Goal: Transaction & Acquisition: Book appointment/travel/reservation

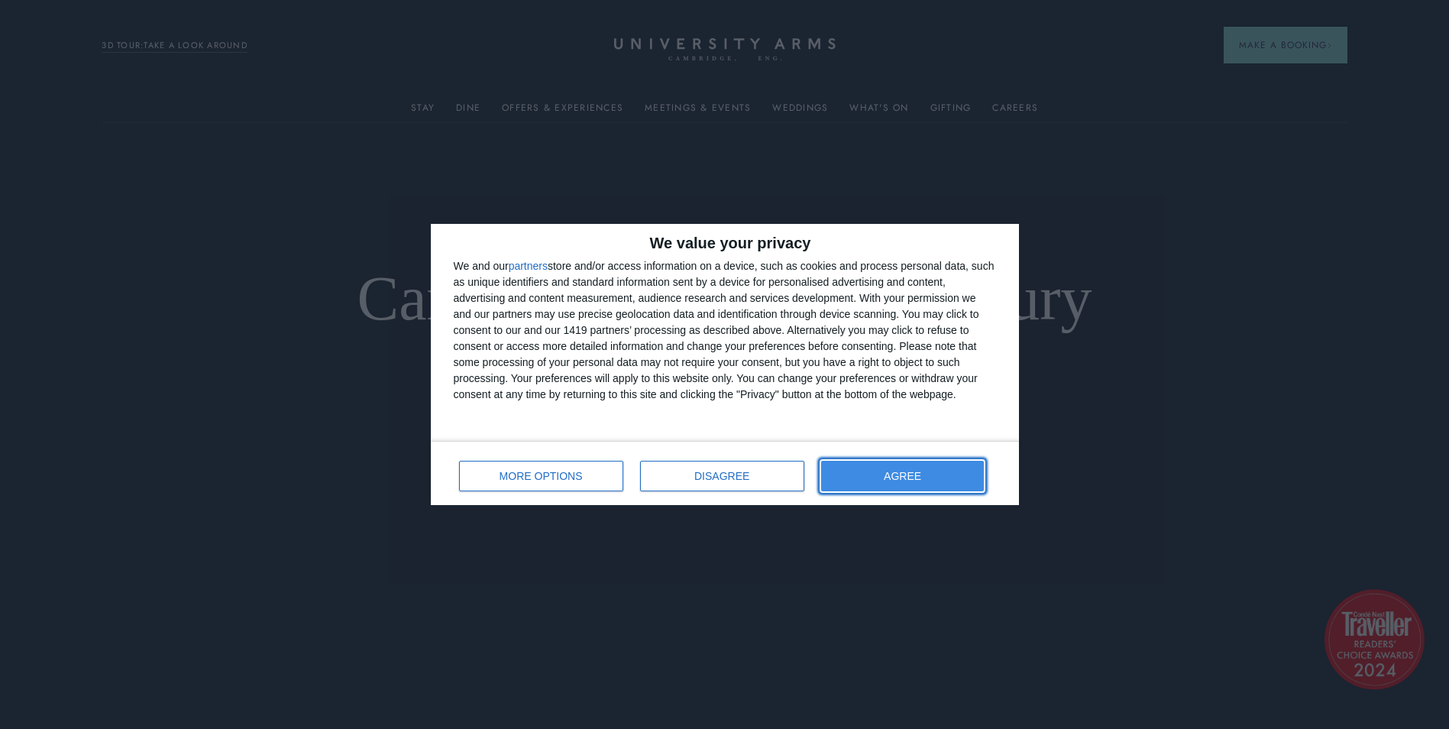
click at [862, 479] on button "AGREE" at bounding box center [902, 476] width 163 height 31
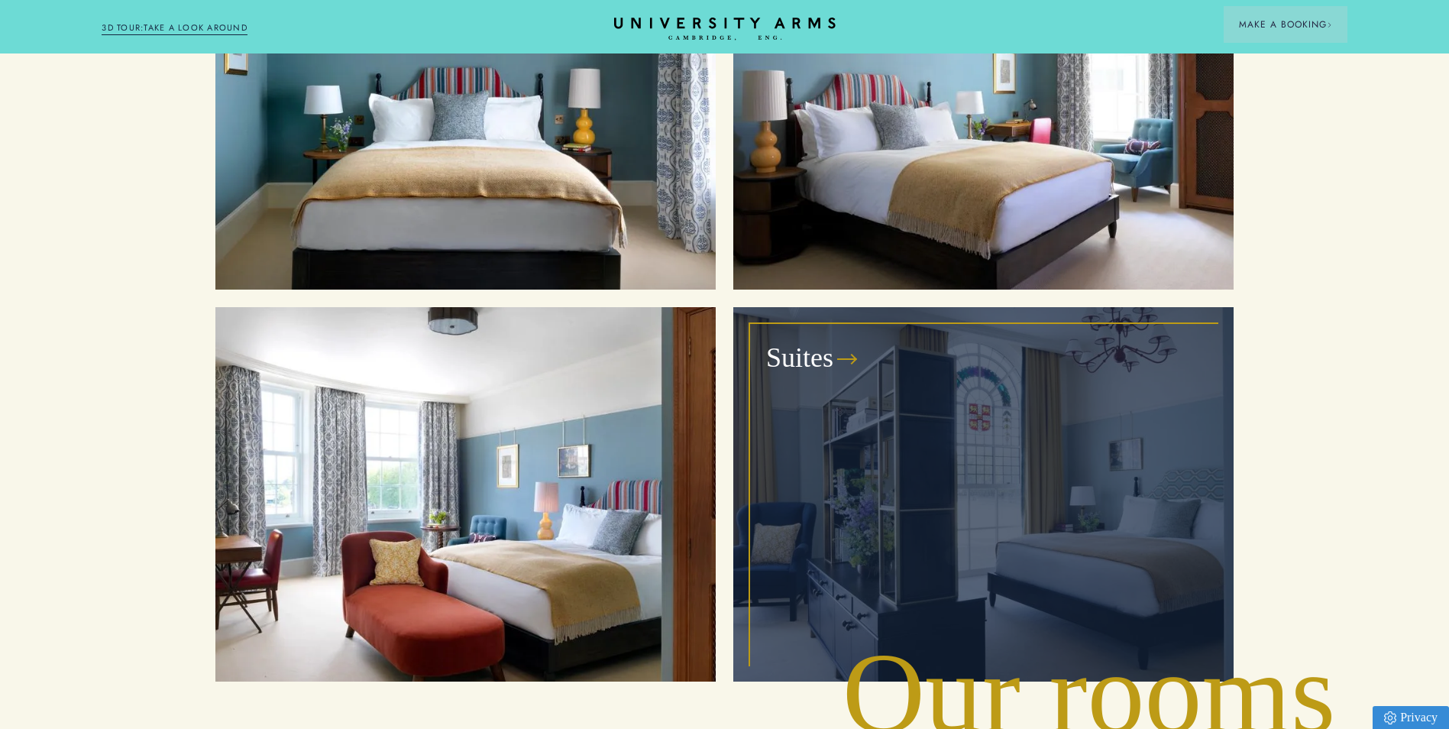
scroll to position [1892, 0]
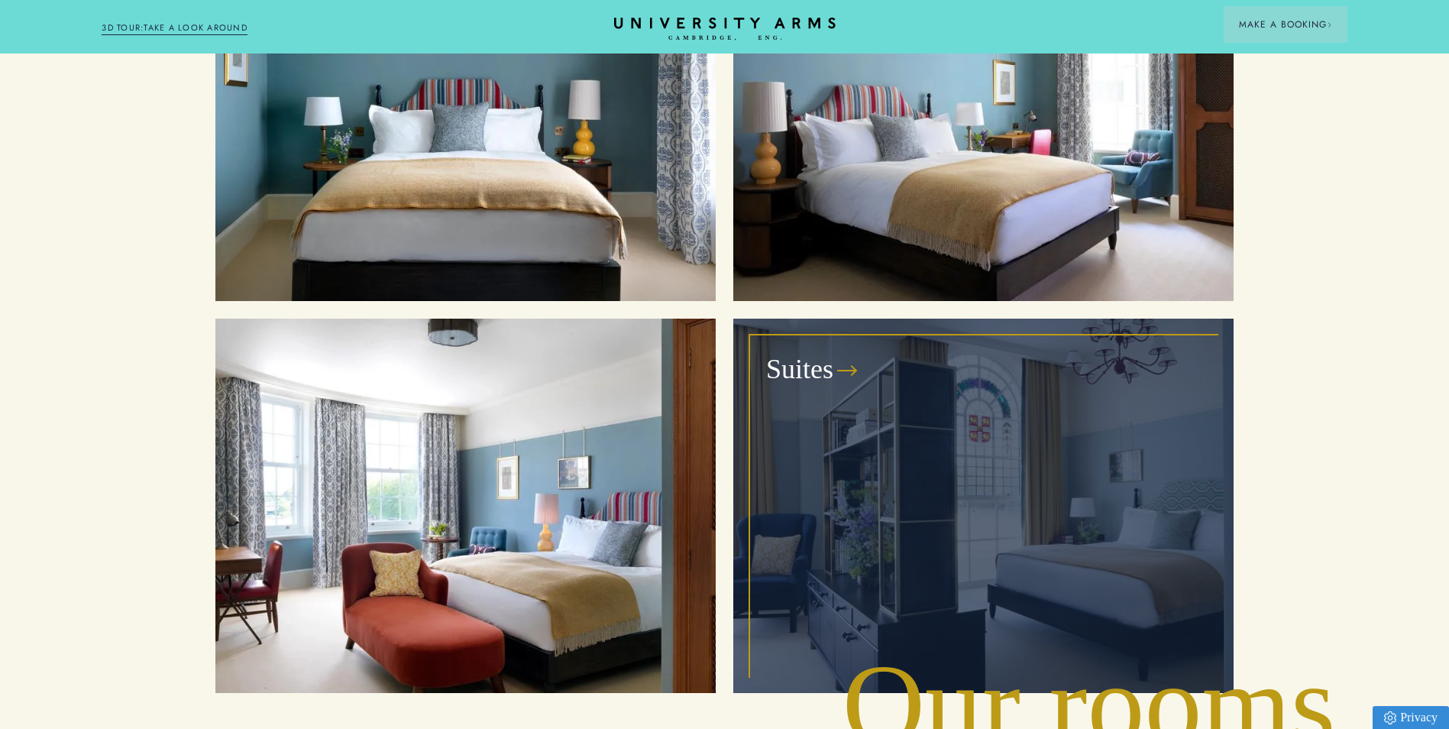
click at [805, 351] on h3 "Suites" at bounding box center [799, 369] width 67 height 37
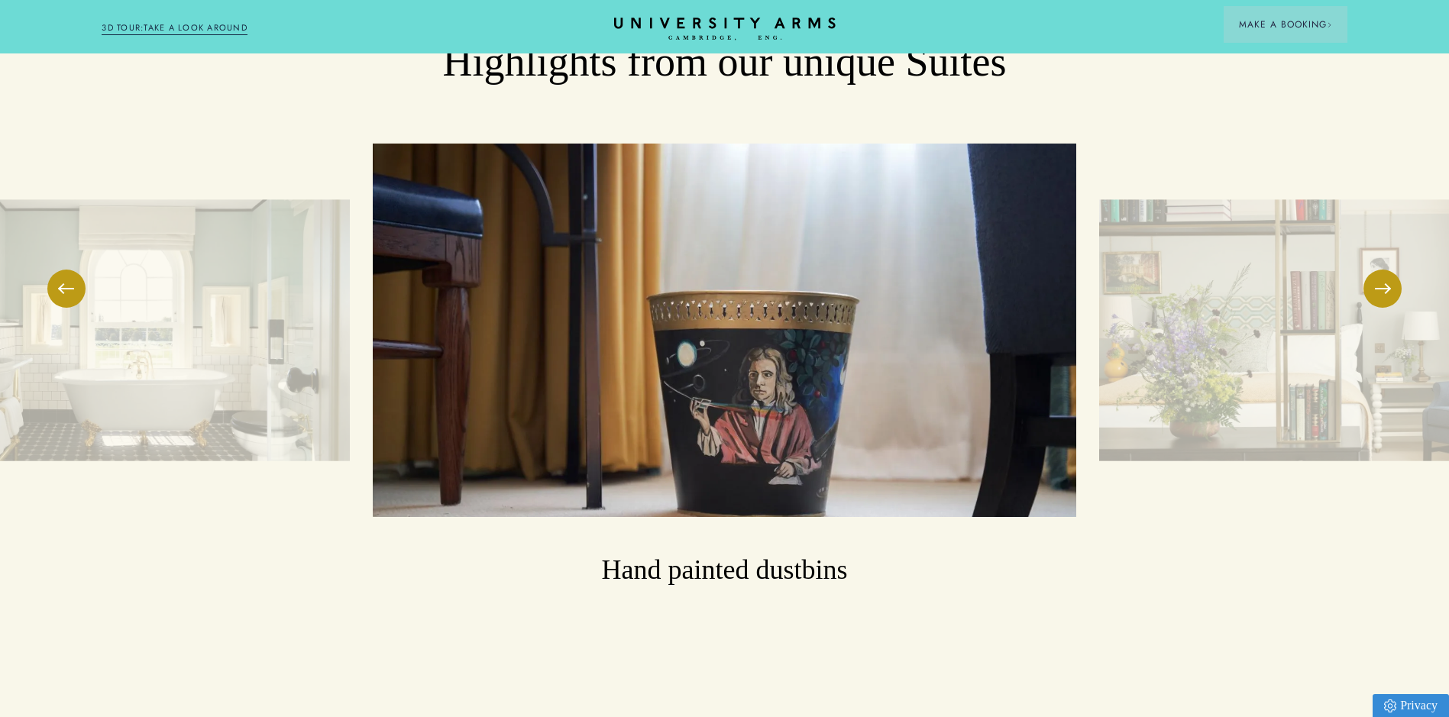
scroll to position [2562, 0]
click at [1384, 278] on button at bounding box center [1382, 288] width 38 height 38
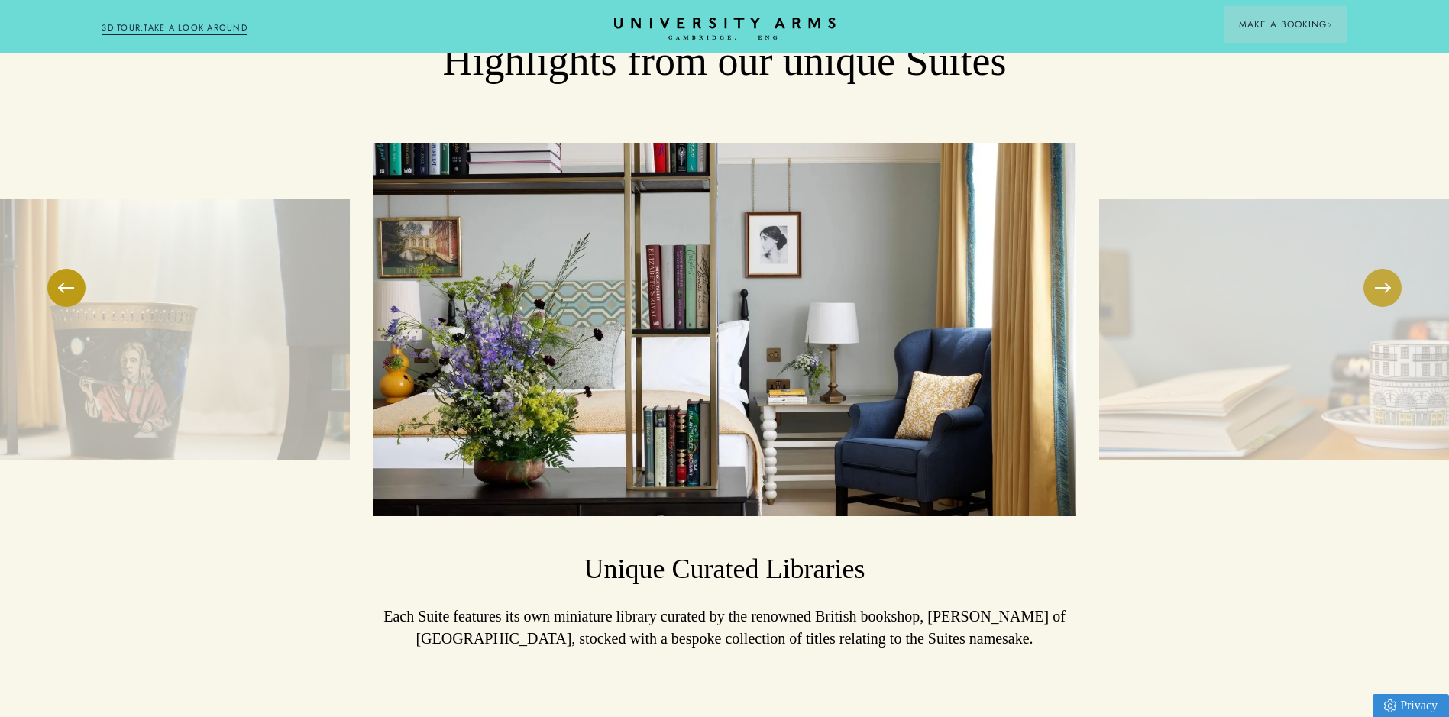
click at [1384, 278] on button at bounding box center [1382, 288] width 38 height 38
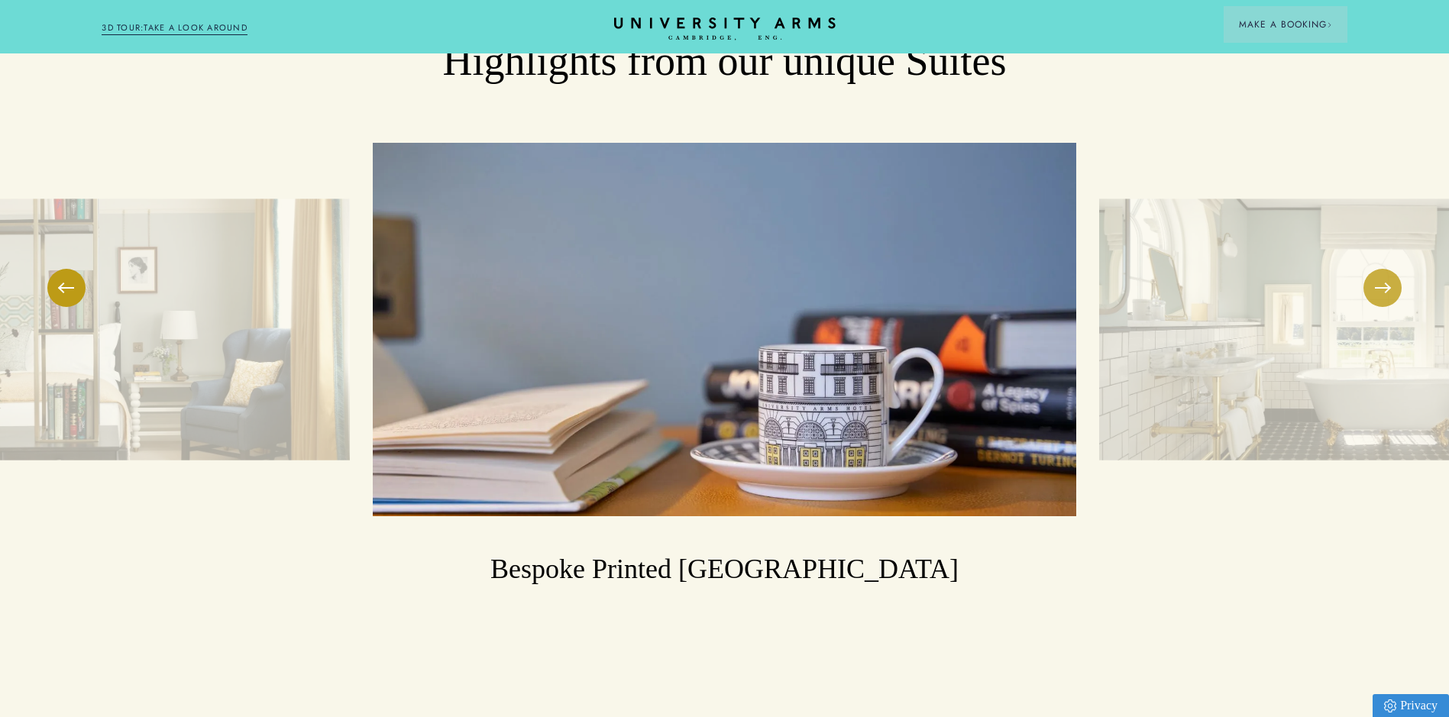
click at [1384, 278] on button at bounding box center [1382, 288] width 38 height 38
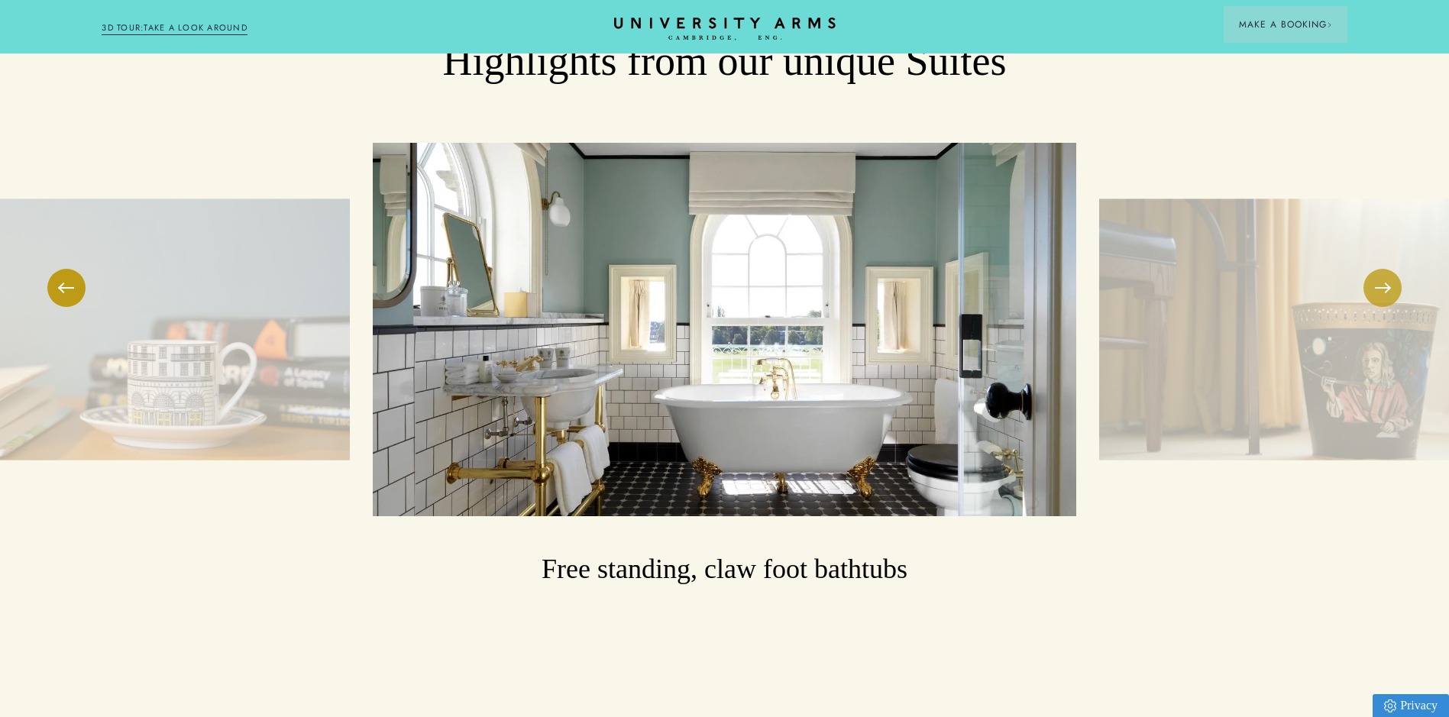
click at [1384, 278] on button at bounding box center [1382, 288] width 38 height 38
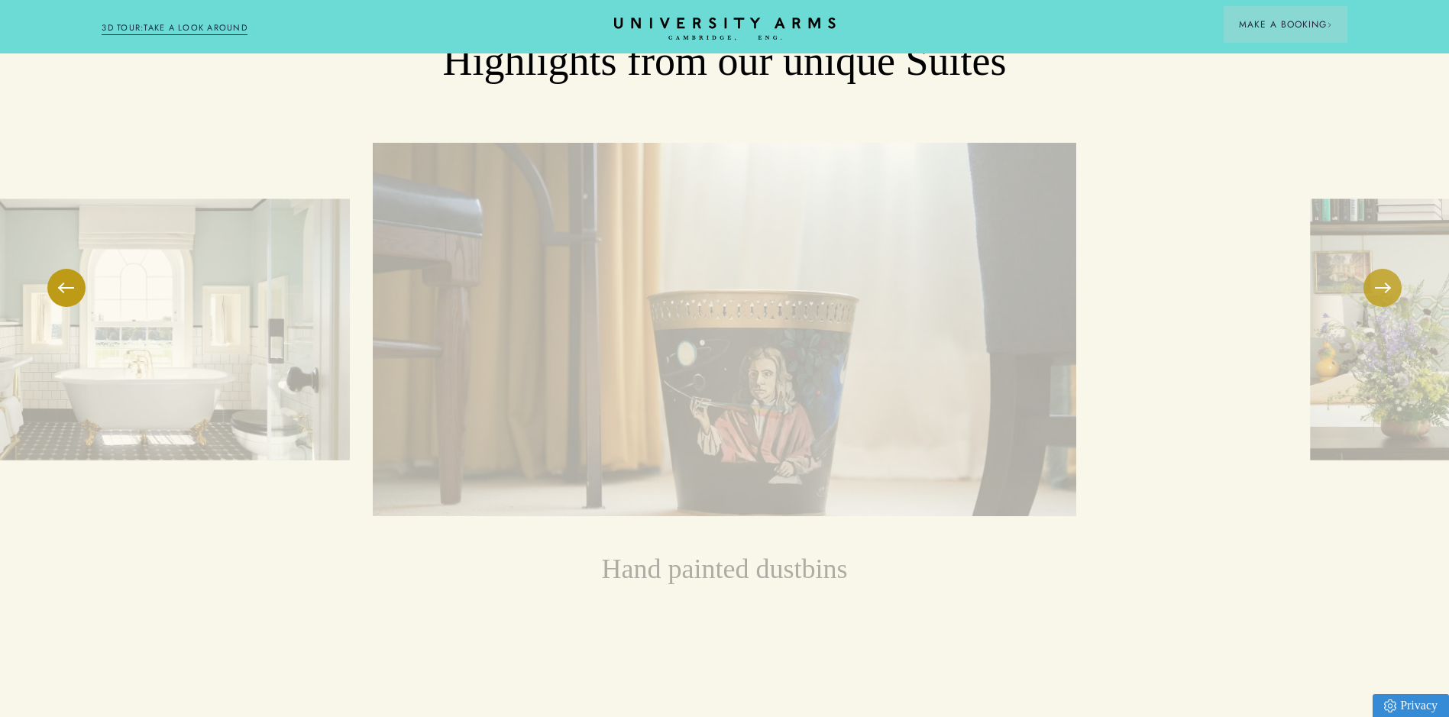
click at [1384, 278] on button at bounding box center [1382, 288] width 38 height 38
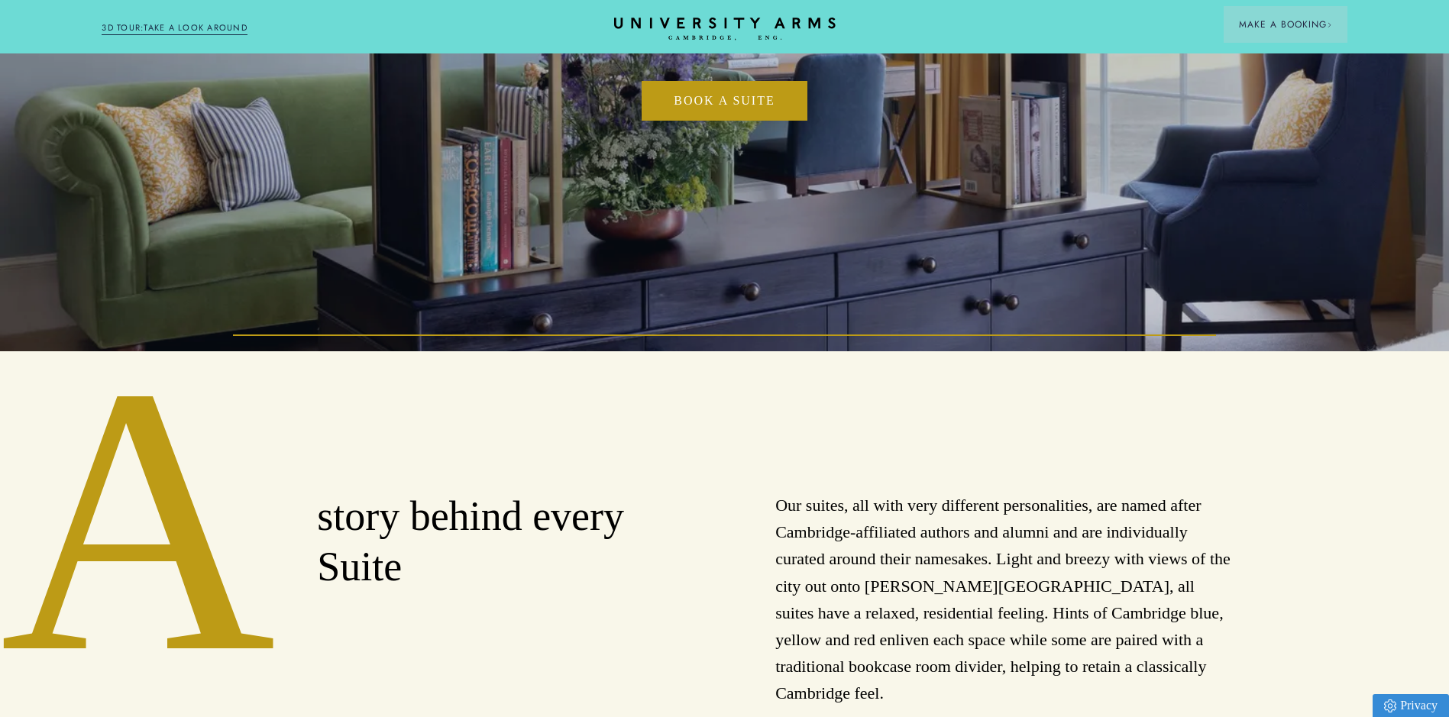
scroll to position [0, 0]
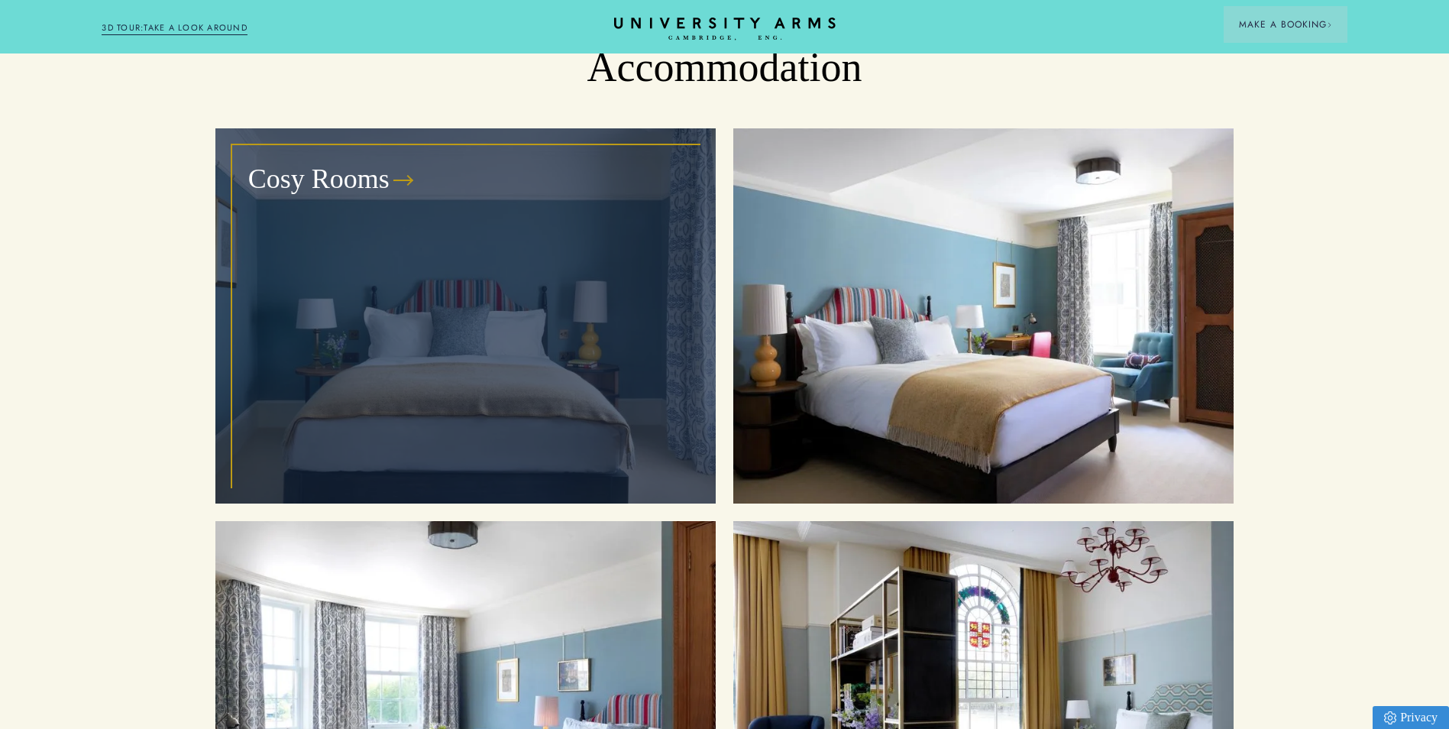
scroll to position [1689, 0]
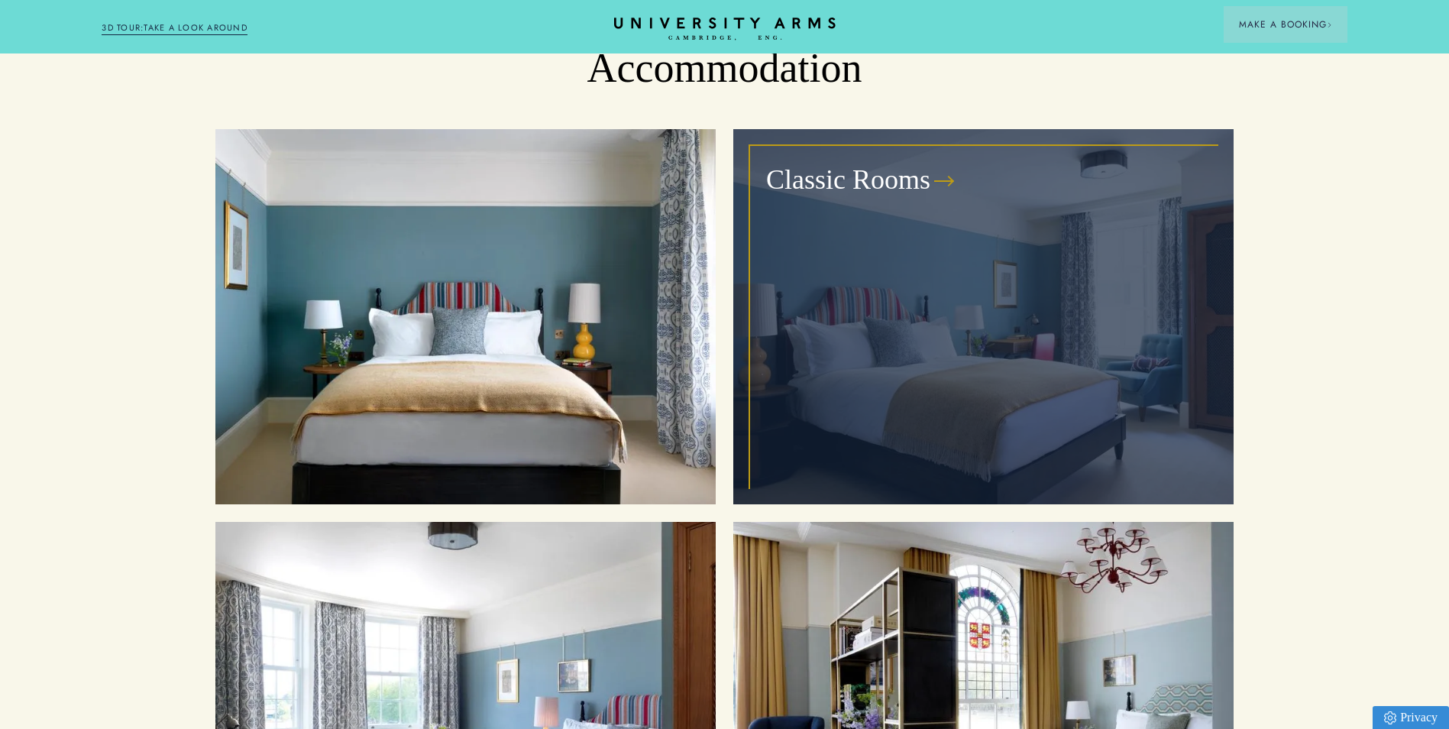
click at [856, 162] on h3 "Classic Rooms" at bounding box center [848, 180] width 164 height 37
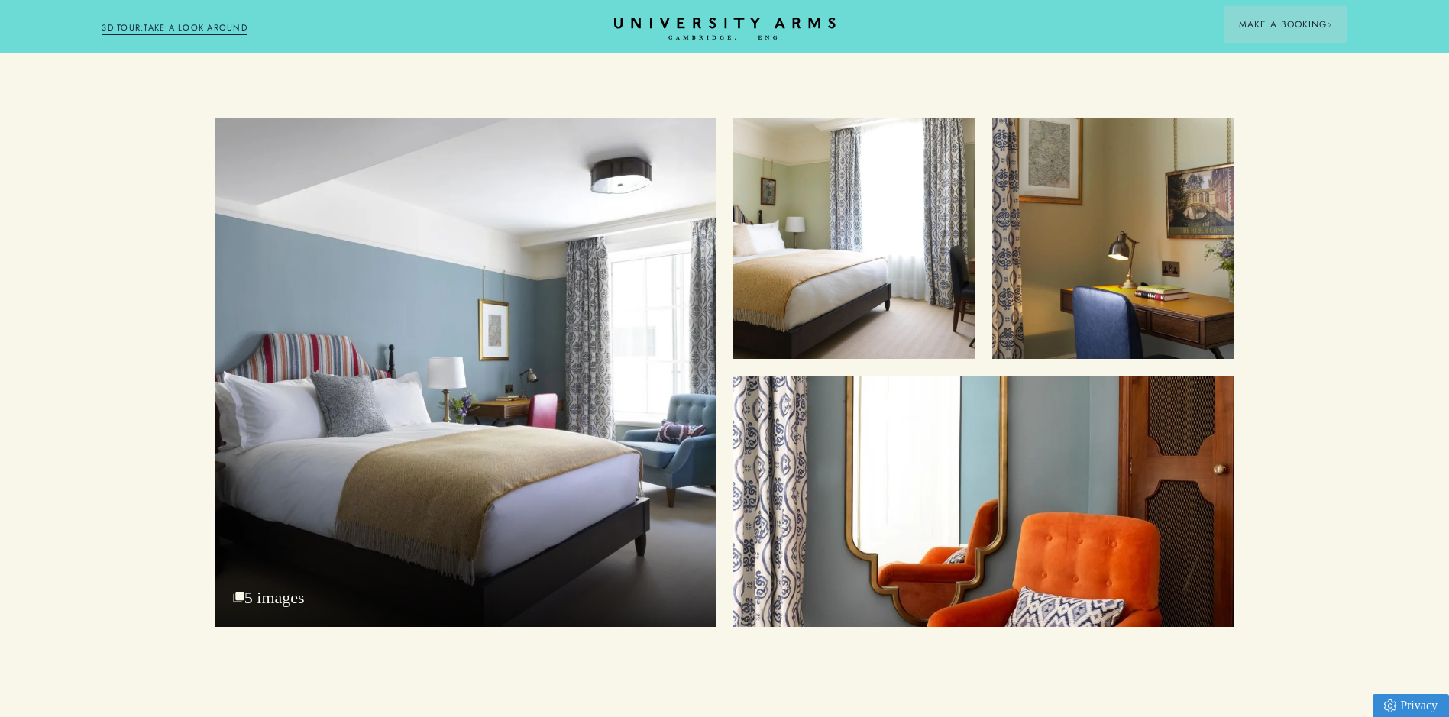
scroll to position [1965, 0]
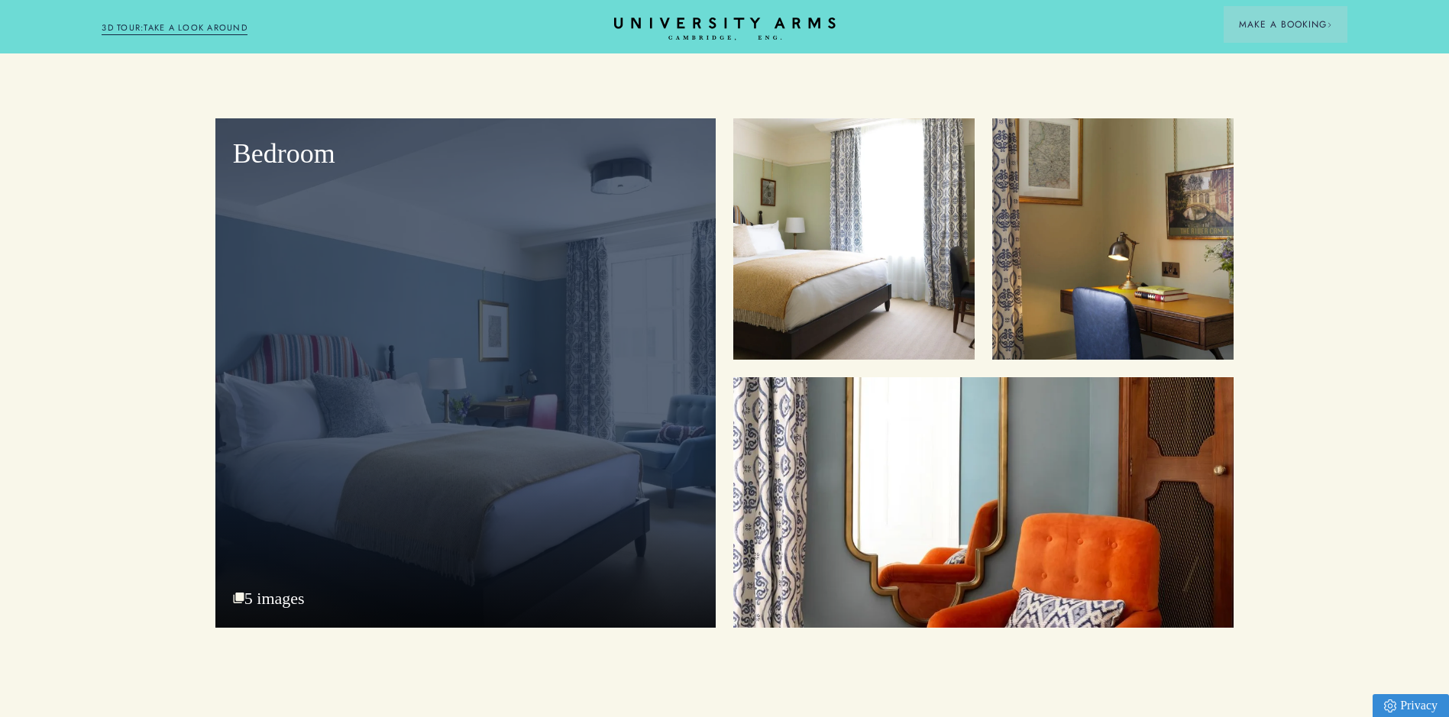
click at [286, 580] on div "Bedroom 5 images" at bounding box center [465, 372] width 500 height 509
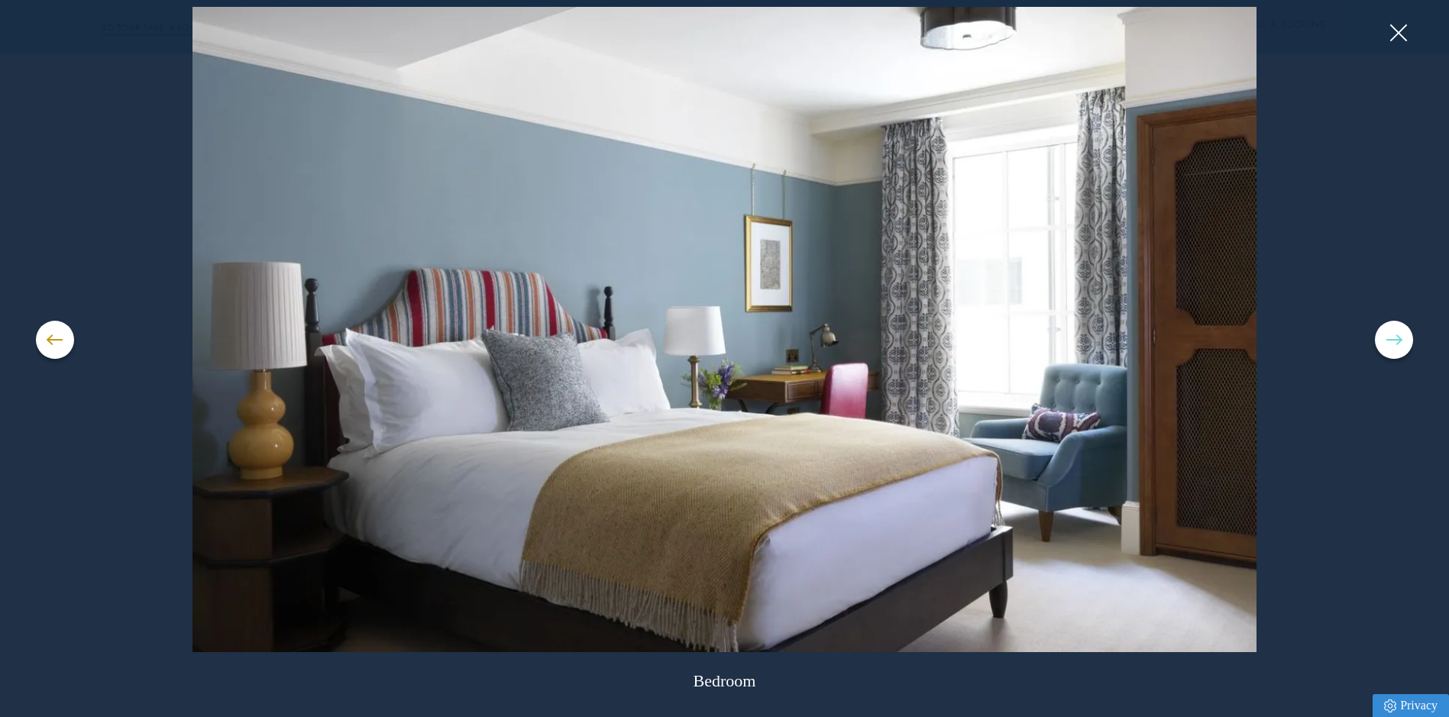
click at [1396, 340] on span at bounding box center [1393, 340] width 15 height 2
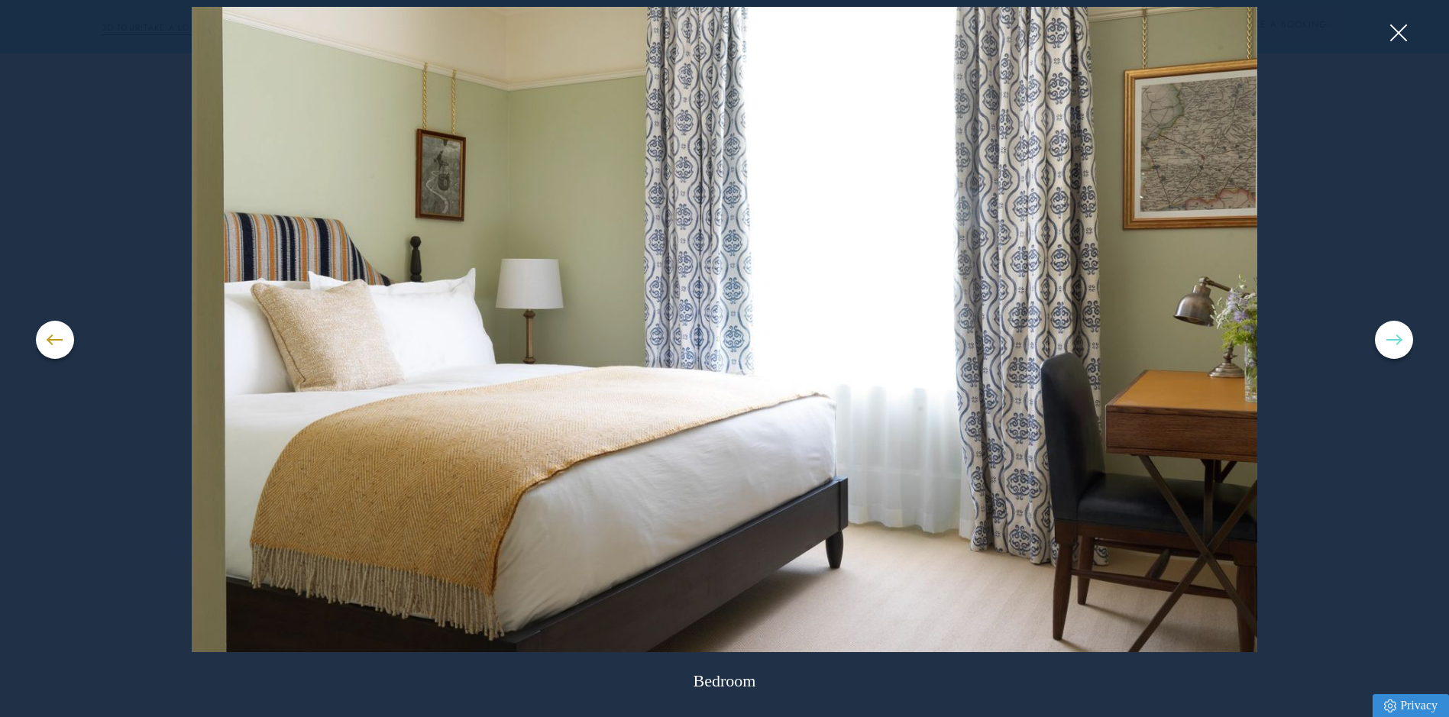
click at [1396, 340] on span at bounding box center [1393, 340] width 15 height 2
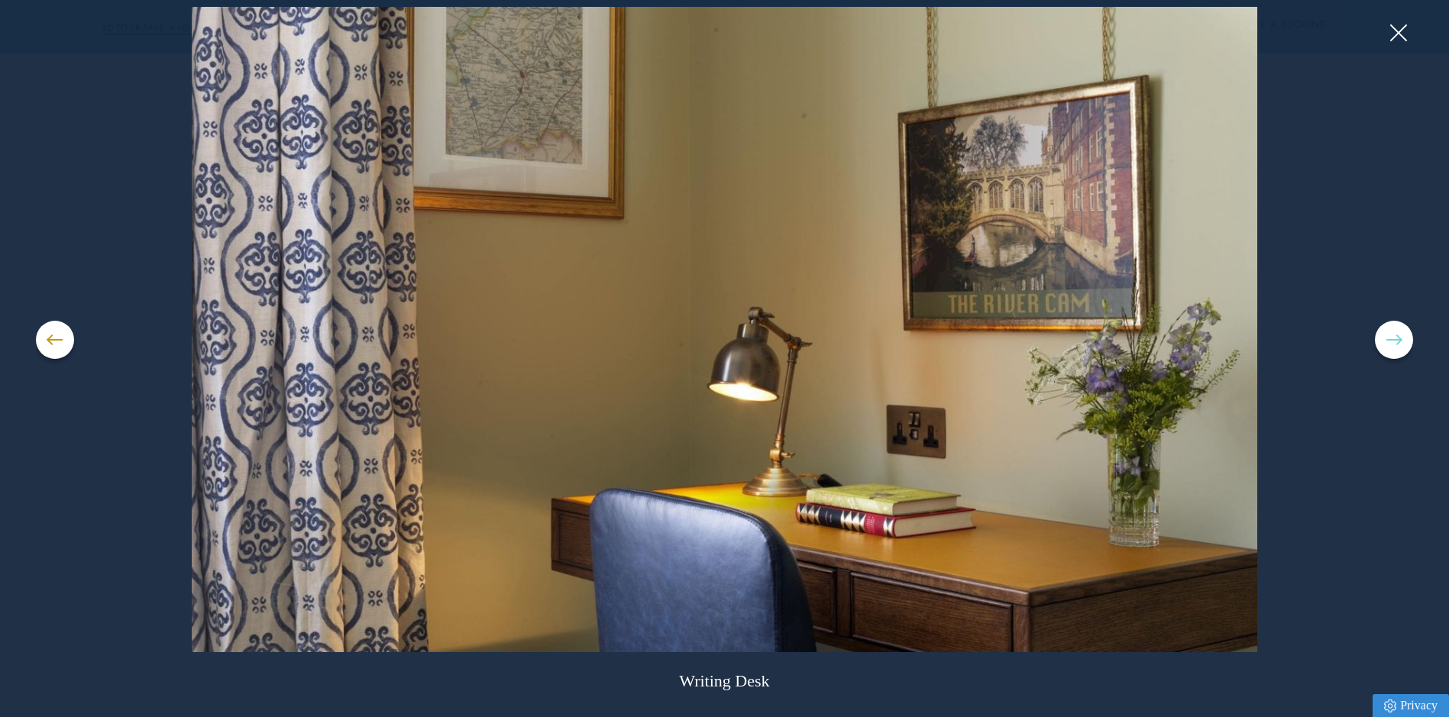
click at [1396, 340] on span at bounding box center [1393, 340] width 15 height 2
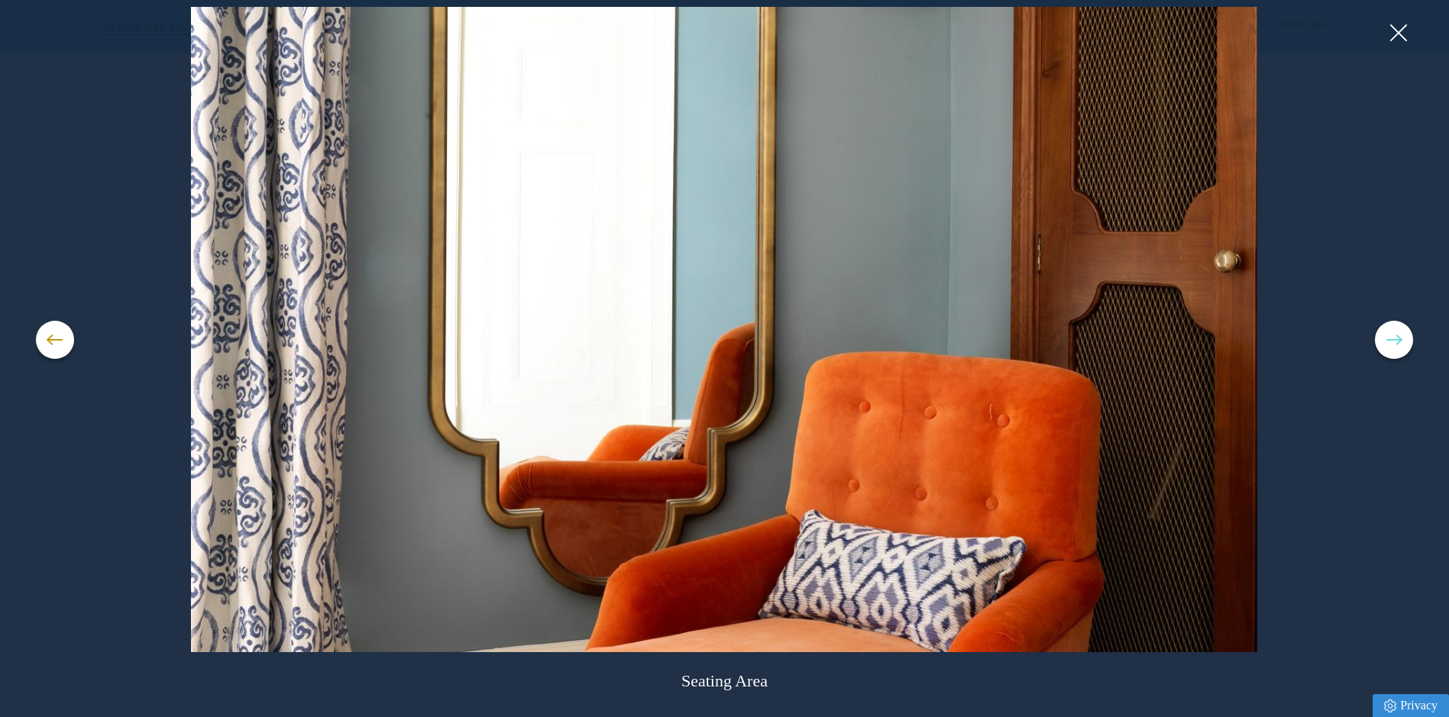
click at [1396, 340] on span at bounding box center [1393, 340] width 15 height 2
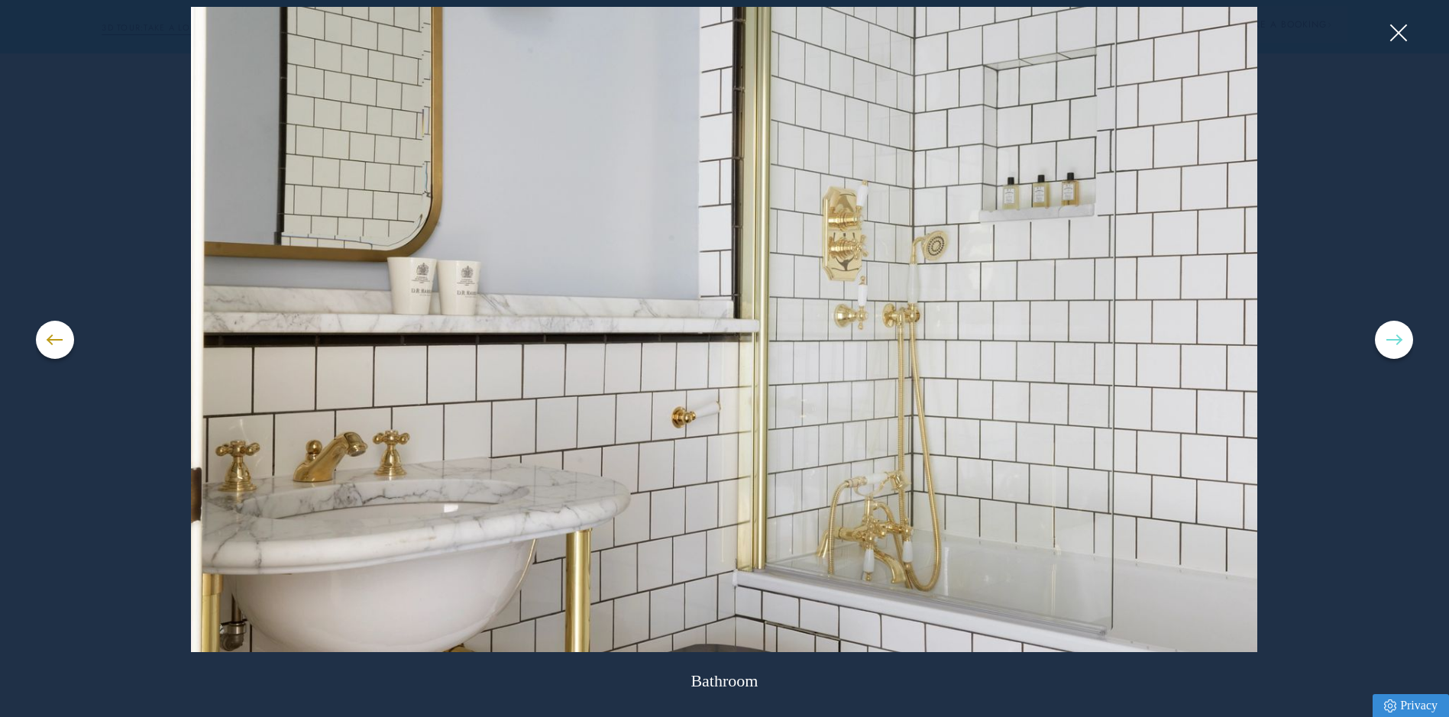
click at [1396, 340] on span at bounding box center [1393, 340] width 15 height 2
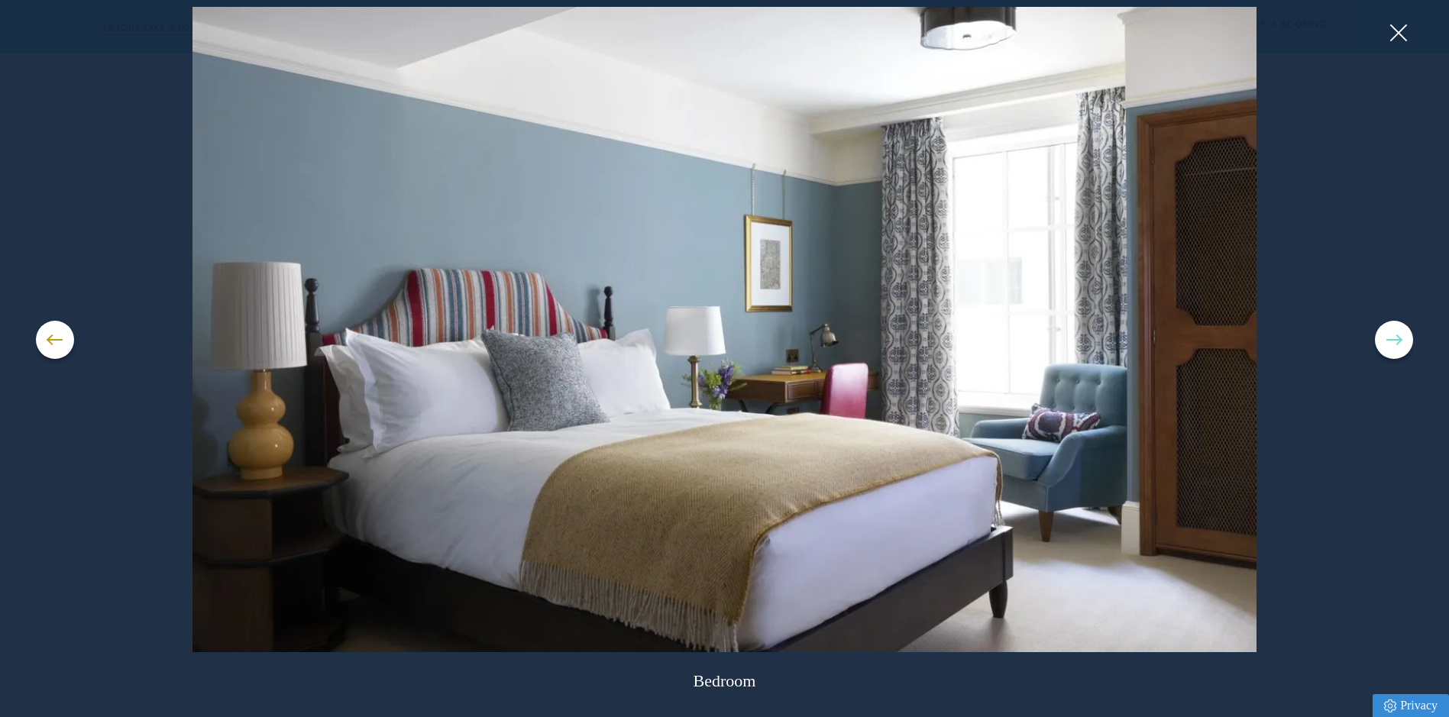
click at [1396, 340] on span at bounding box center [1393, 340] width 15 height 2
click at [1397, 35] on button at bounding box center [1397, 32] width 23 height 23
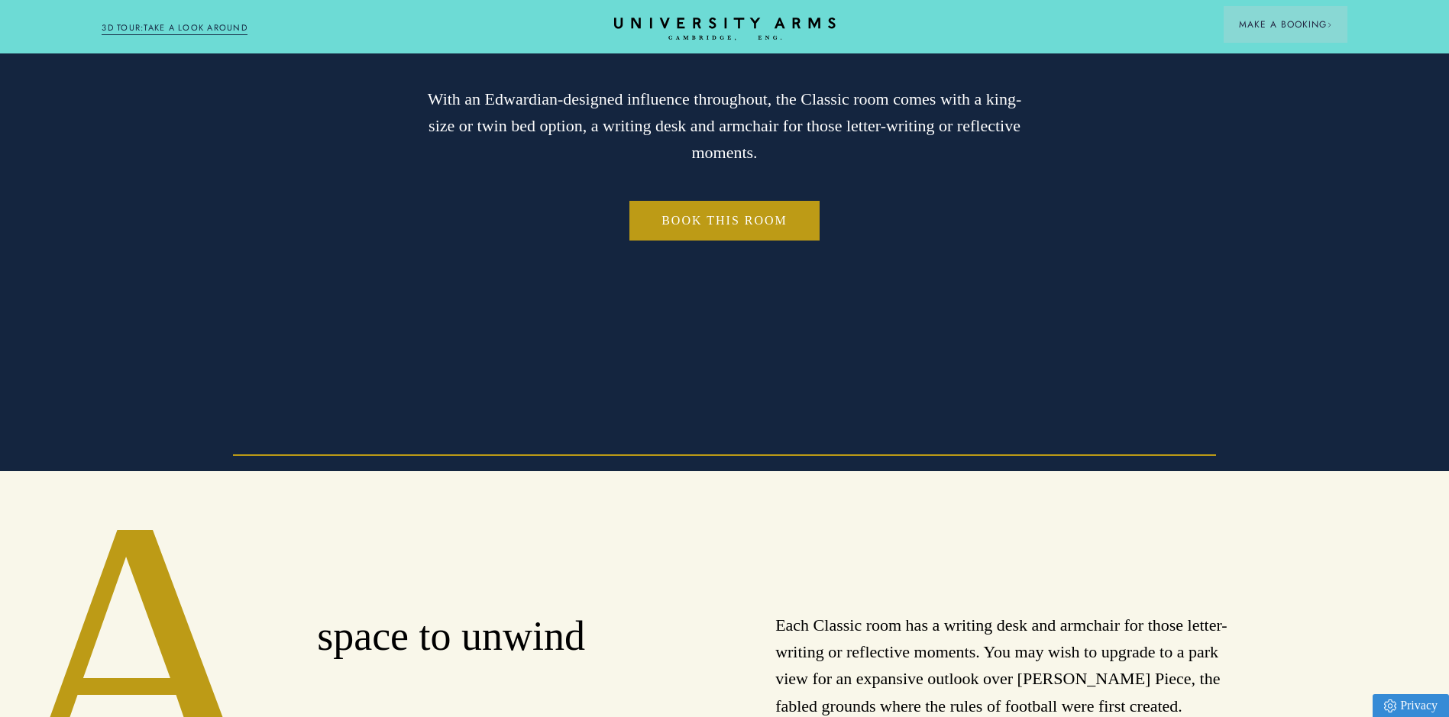
scroll to position [0, 0]
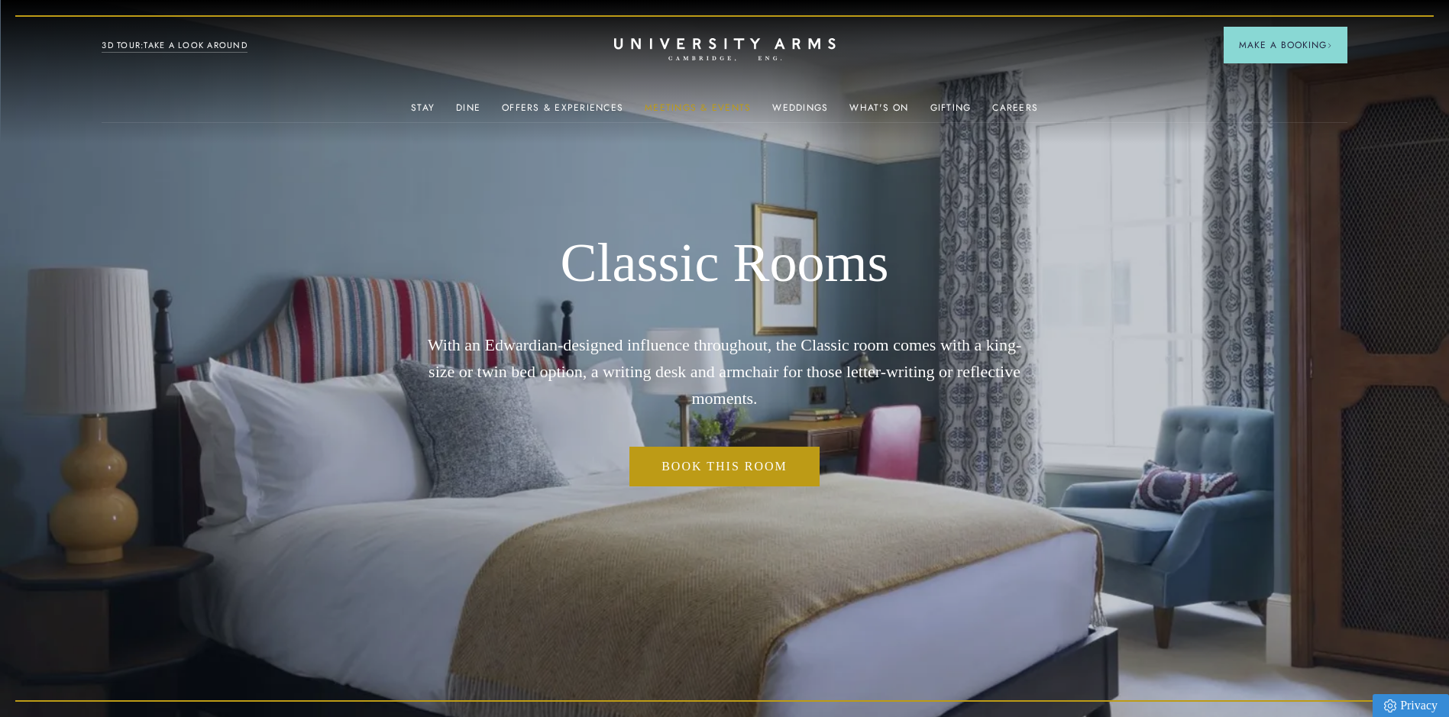
click at [697, 104] on link "Meetings & Events" at bounding box center [698, 112] width 106 height 20
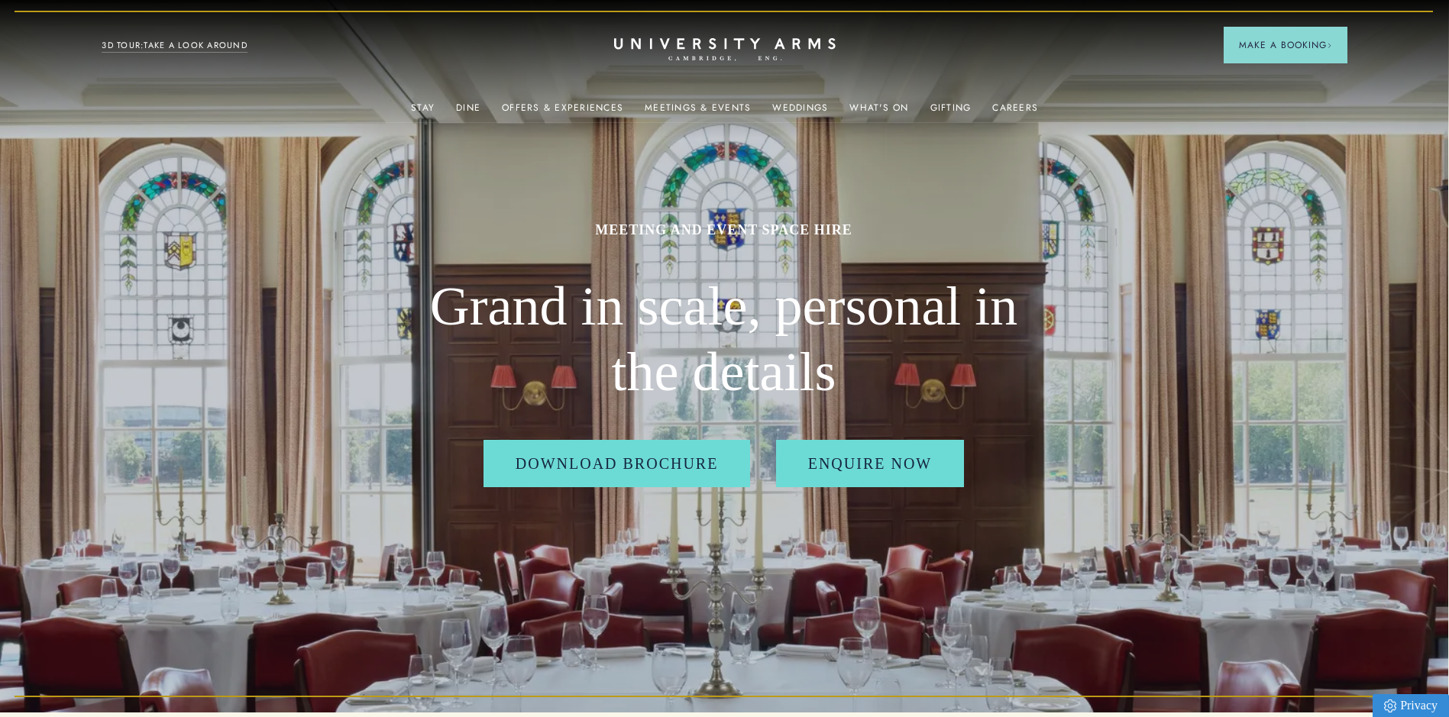
scroll to position [0, 1]
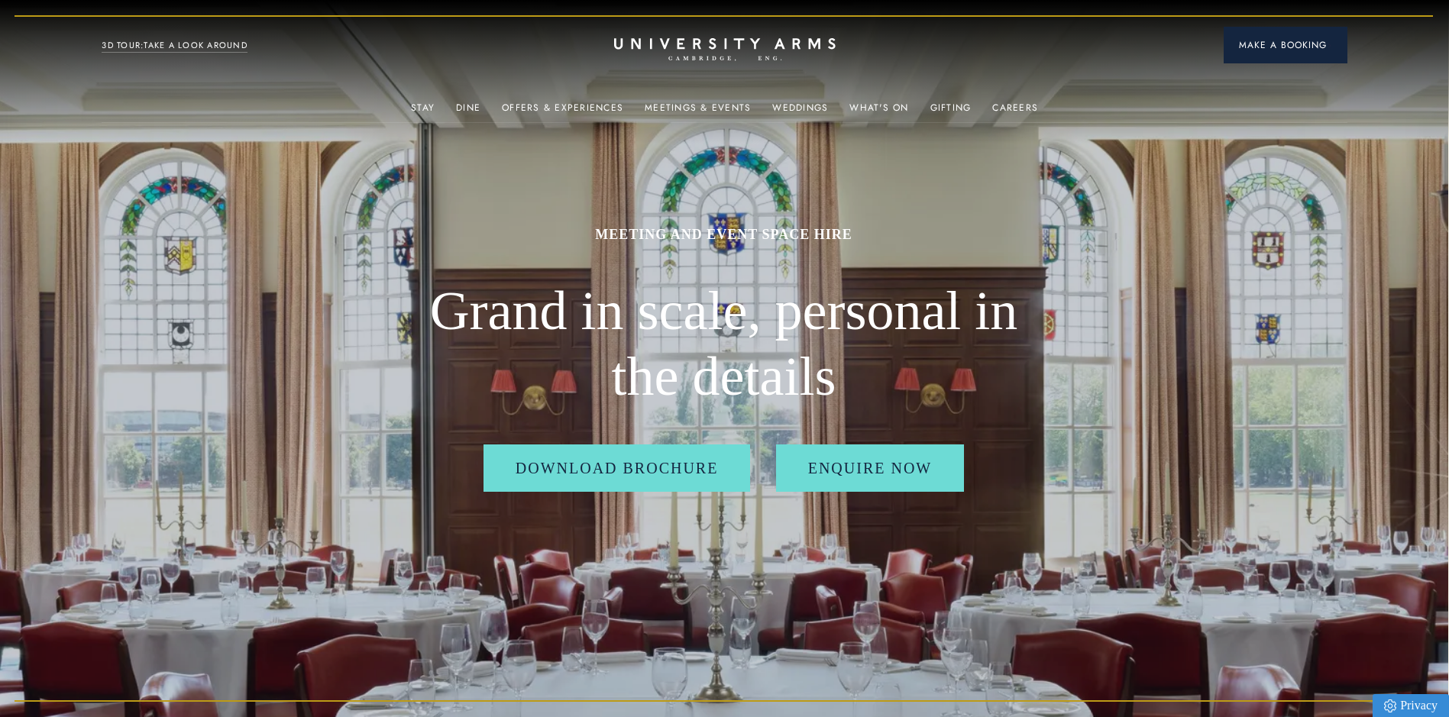
click at [1297, 47] on span "Make a Booking" at bounding box center [1285, 45] width 93 height 14
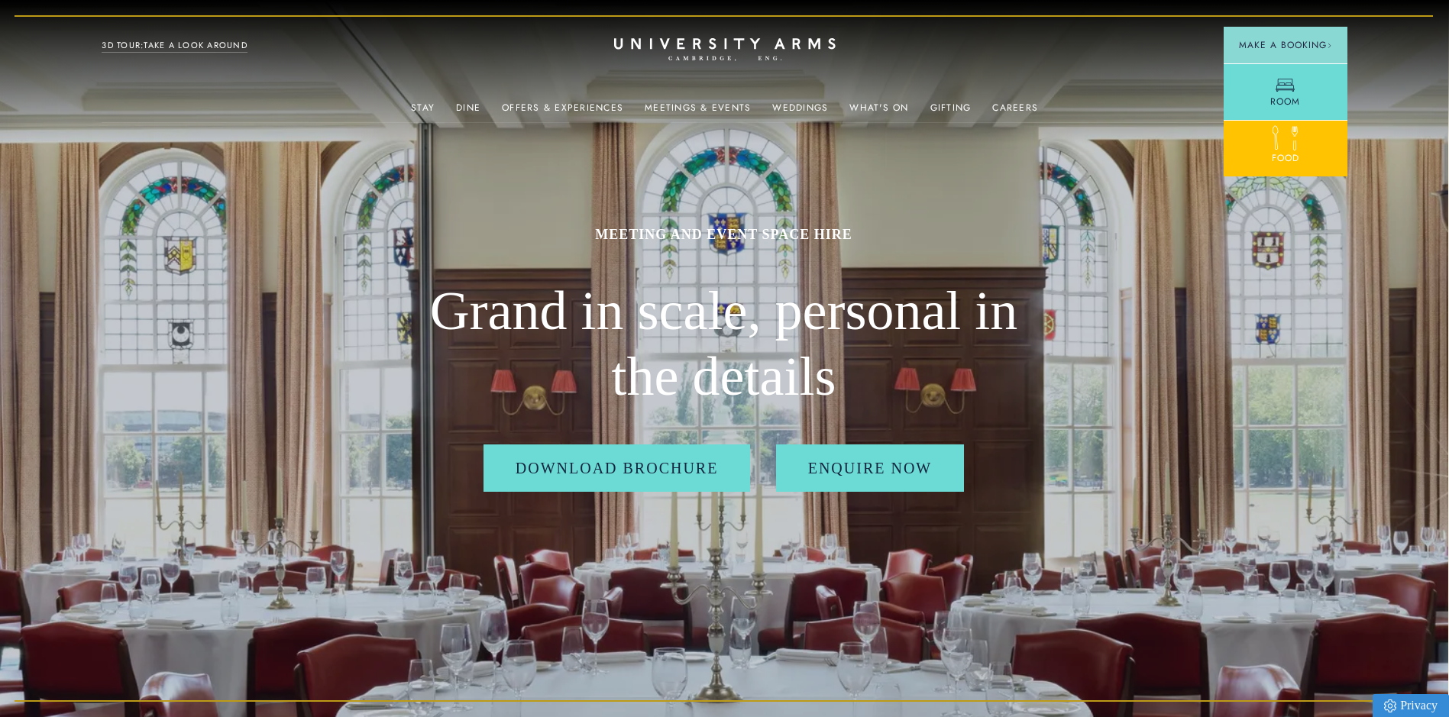
click at [1280, 147] on div at bounding box center [1285, 141] width 19 height 19
